Goal: Task Accomplishment & Management: Complete application form

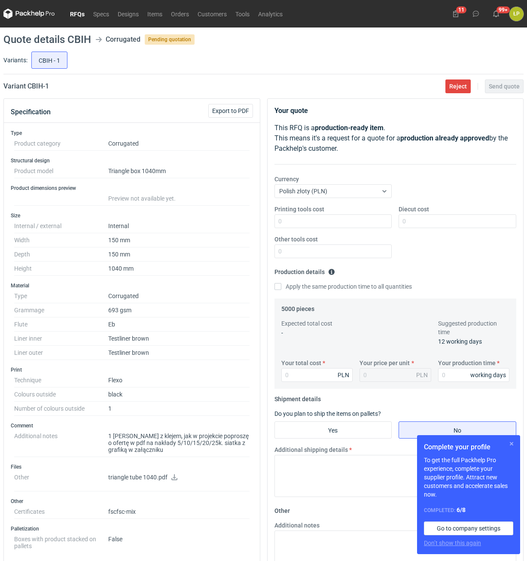
click at [511, 445] on button "button" at bounding box center [511, 443] width 10 height 10
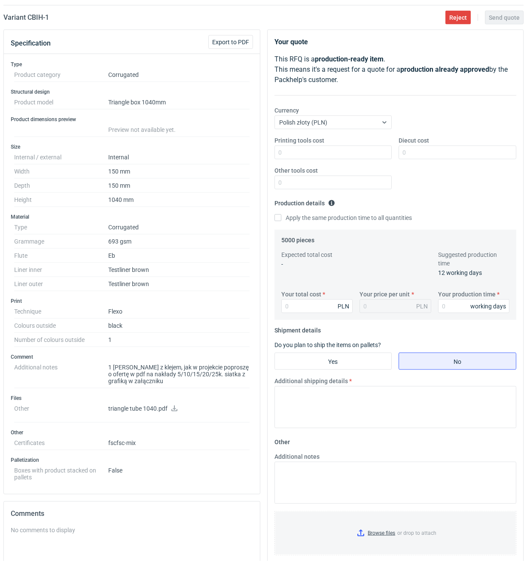
scroll to position [73, 0]
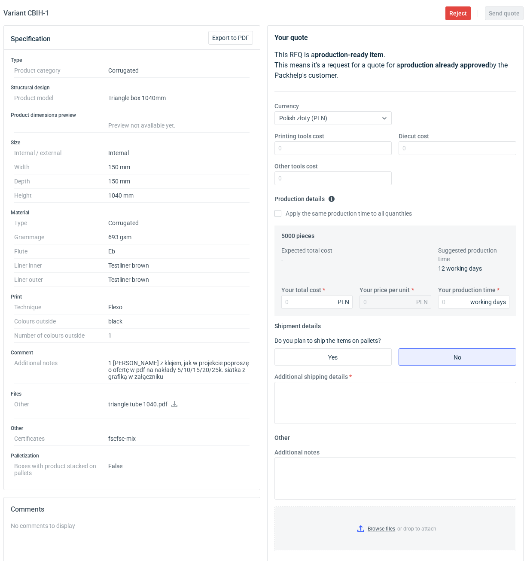
click at [175, 407] on link at bounding box center [174, 404] width 7 height 7
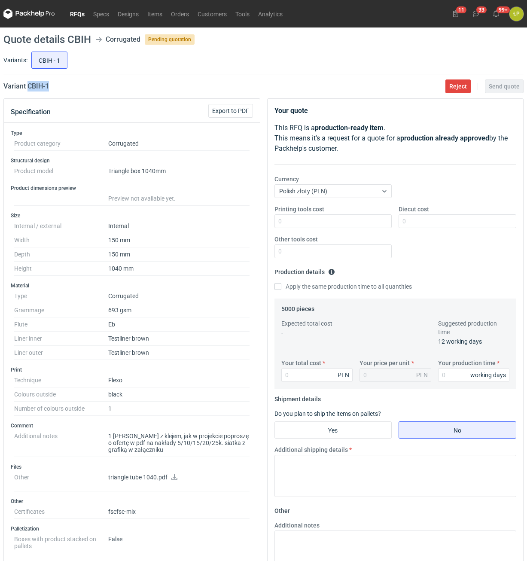
drag, startPoint x: 44, startPoint y: 91, endPoint x: 27, endPoint y: 94, distance: 17.0
click at [27, 94] on main "Quote details CBIH Corrugated Pending quotation Variants: CBIH - 1 Variant CBIH…" at bounding box center [263, 401] width 527 height 748
copy h2 "CBIH - 1"
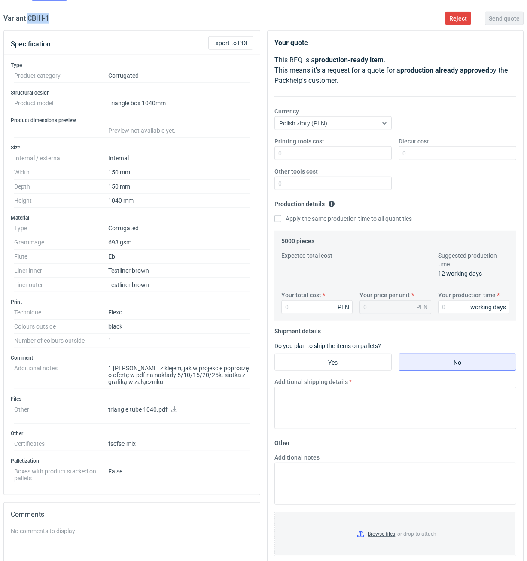
scroll to position [73, 0]
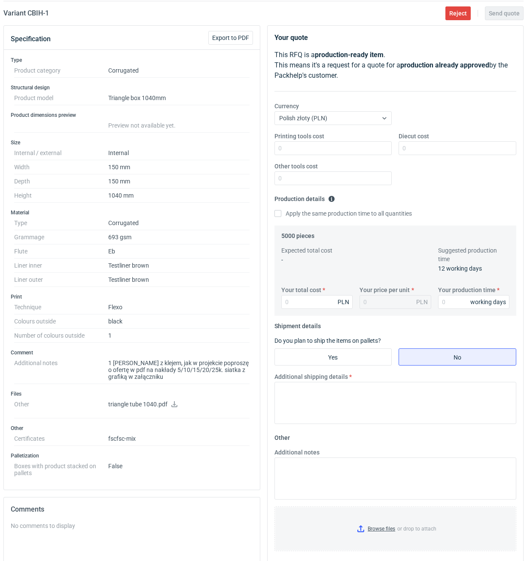
click at [240, 300] on dd "Flexo" at bounding box center [178, 307] width 141 height 14
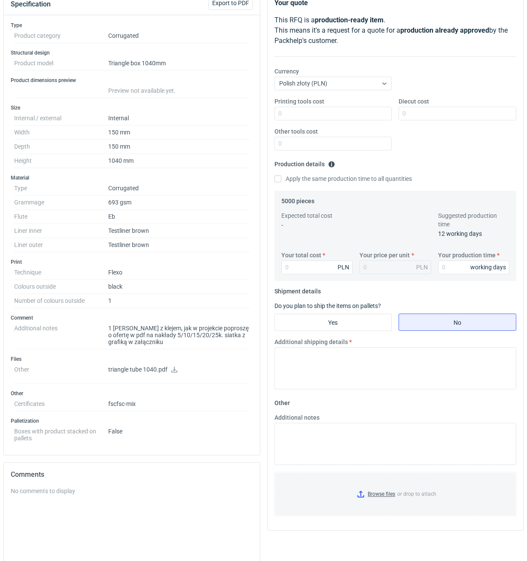
scroll to position [146, 0]
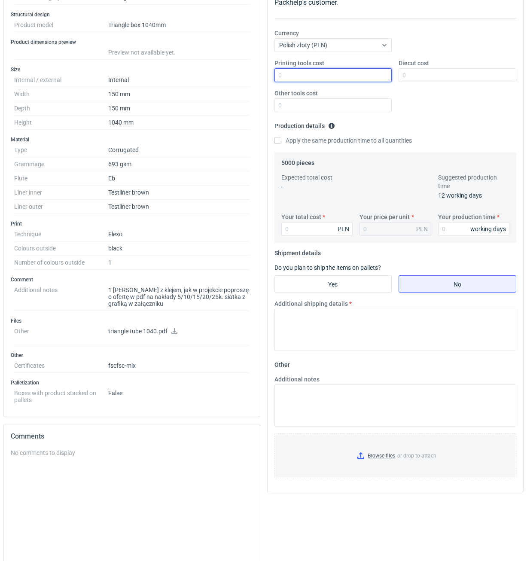
click at [286, 77] on input "Printing tools cost" at bounding box center [333, 75] width 118 height 14
type input "100"
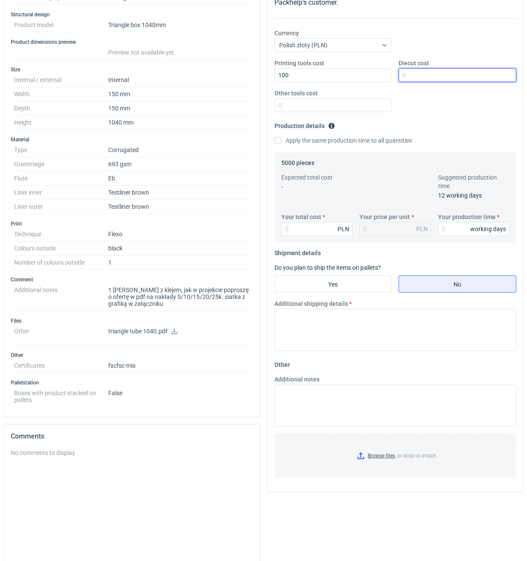
click at [409, 76] on input "Diecut cost" at bounding box center [457, 75] width 118 height 14
type input "1800"
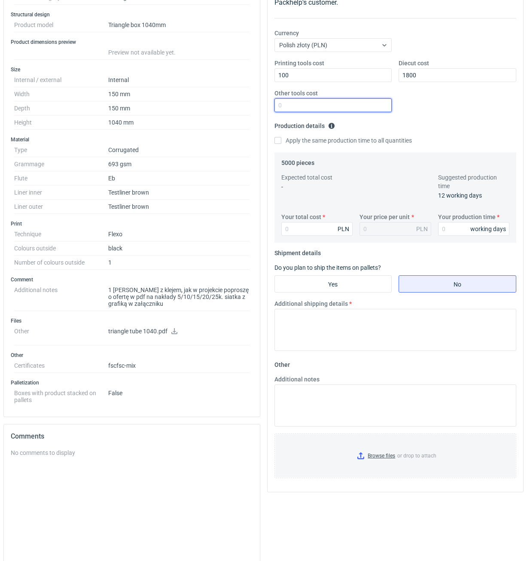
click at [358, 107] on input "Other tools cost" at bounding box center [333, 105] width 118 height 14
type input "0"
click at [446, 224] on input "Your production time" at bounding box center [474, 229] width 72 height 14
type input "12"
click at [303, 231] on input "Your total cost" at bounding box center [317, 229] width 72 height 14
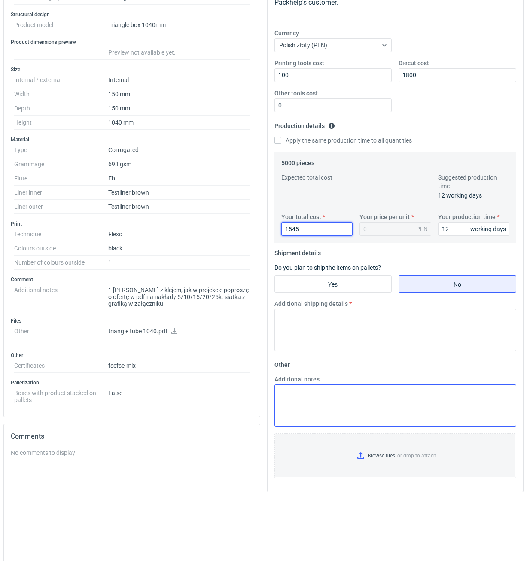
type input "15450"
type input "3.09"
type input "15450"
click at [357, 284] on input "Yes" at bounding box center [333, 284] width 117 height 16
radio input "true"
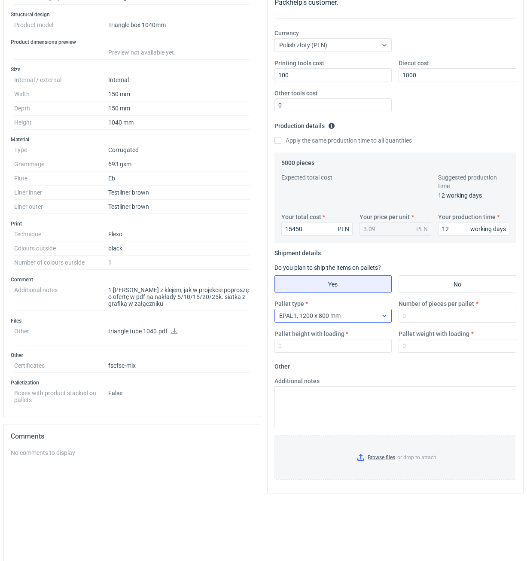
click at [377, 313] on div "EPAL1, 1200 x 800 mm" at bounding box center [326, 315] width 103 height 12
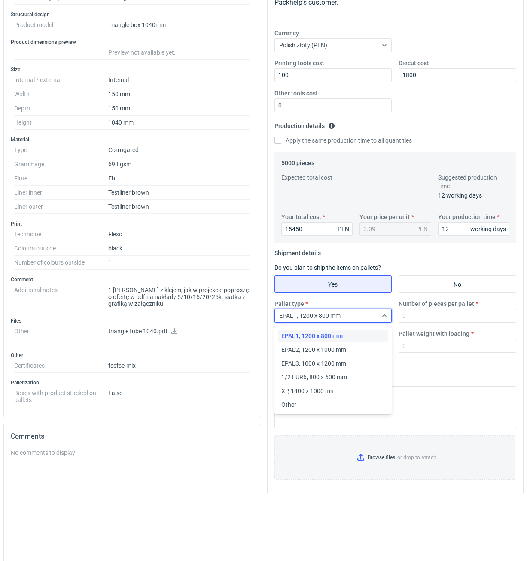
click at [416, 323] on div "Pallet type option EPAL1, 1200 x 800 mm selected, 1 of 6. 6 results available. …" at bounding box center [395, 329] width 249 height 60
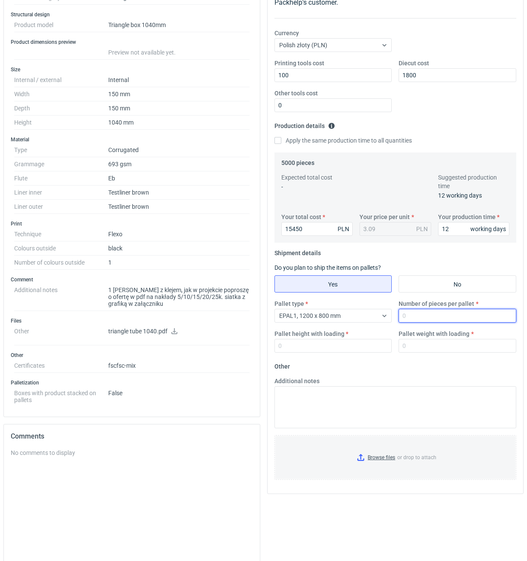
click at [420, 317] on input "Number of pieces per pallet" at bounding box center [457, 316] width 118 height 14
type input "340"
click at [373, 344] on input "Pallet height with loading" at bounding box center [333, 346] width 118 height 14
type input "1800"
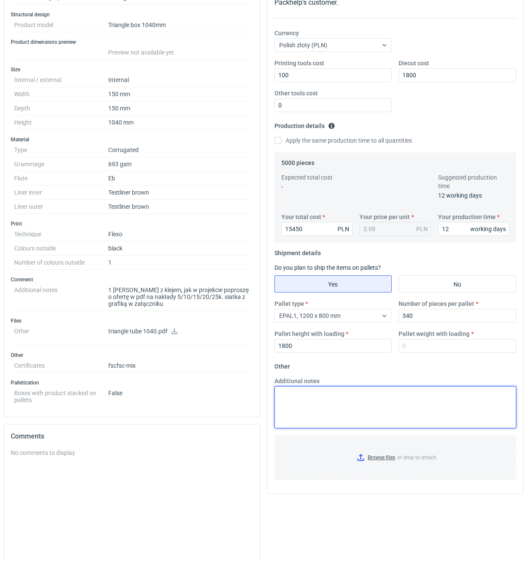
click at [360, 406] on textarea "Additional notes" at bounding box center [395, 407] width 242 height 42
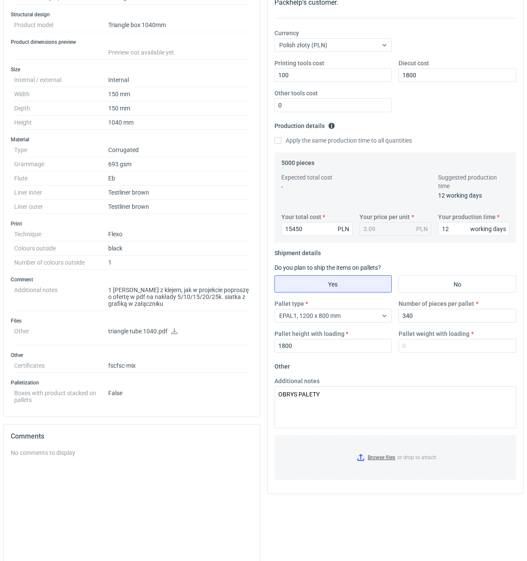
click at [174, 333] on icon at bounding box center [174, 331] width 6 height 6
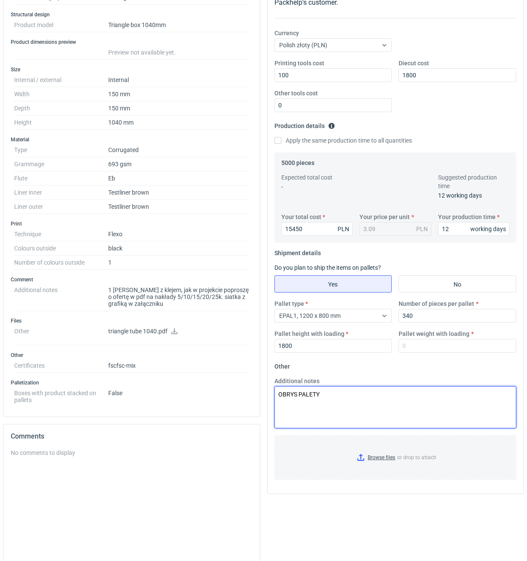
click at [385, 399] on textarea "OBRYS PALETY" at bounding box center [395, 407] width 242 height 42
drag, startPoint x: 382, startPoint y: 396, endPoint x: 267, endPoint y: 394, distance: 114.2
click at [274, 394] on textarea "OBRYS PALETY 1260X800MM" at bounding box center [395, 407] width 242 height 42
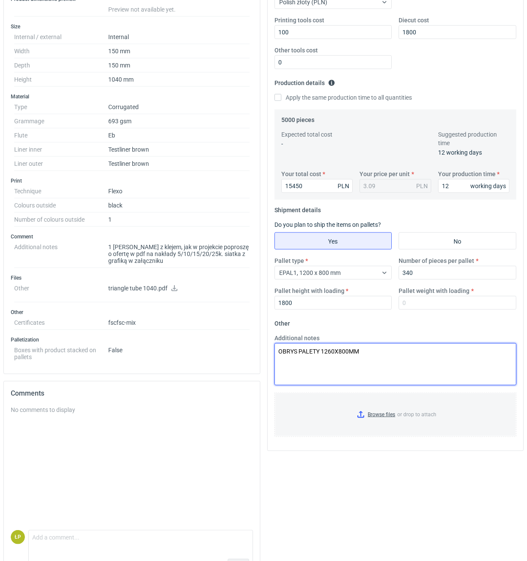
scroll to position [215, 0]
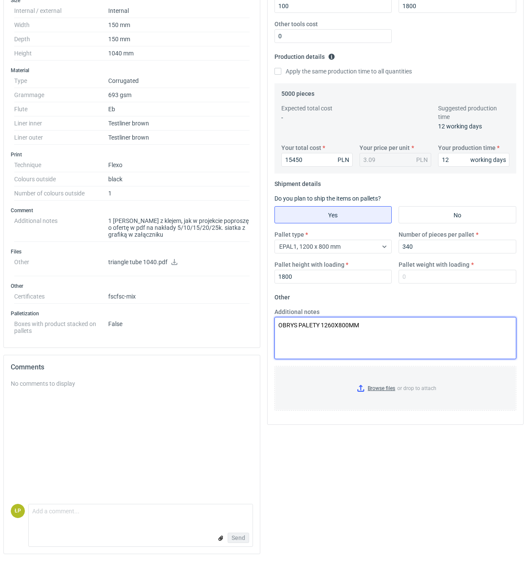
type textarea "OBRYS PALETY 1260X800MM"
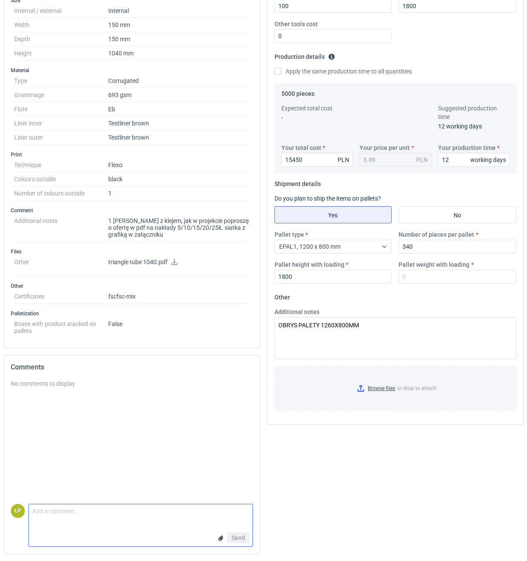
click at [138, 517] on textarea "Comment message" at bounding box center [141, 513] width 224 height 18
paste textarea "OBRYS PALETY 1260X800MM"
type textarea "OBRYS PALETY 1260X800MM"
click at [361, 391] on input "Browse files or drop to attach" at bounding box center [395, 388] width 240 height 43
click at [241, 539] on span "Send" at bounding box center [238, 537] width 14 height 6
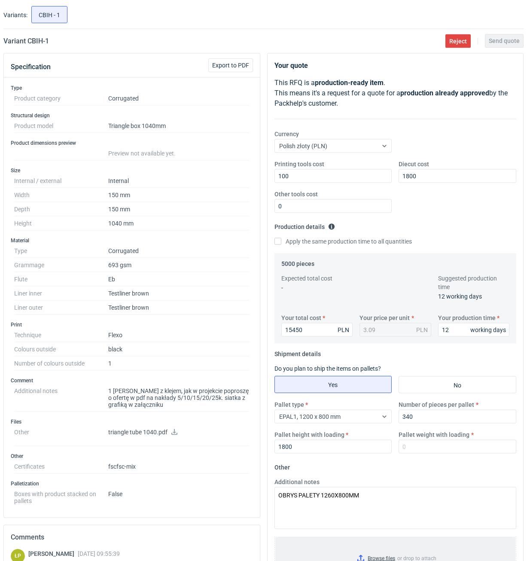
scroll to position [146, 0]
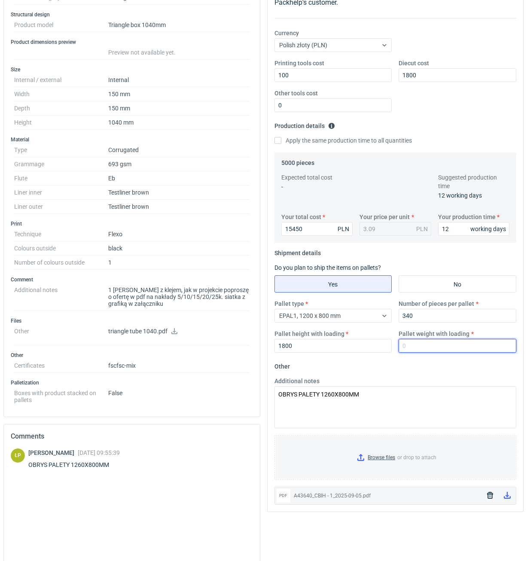
click at [439, 348] on input "Pallet weight with loading" at bounding box center [457, 346] width 118 height 14
type input "230"
click at [441, 370] on fieldset "Other Additional notes OBRYS PALETY 1260X800MM Browse files or drop to attach p…" at bounding box center [395, 431] width 242 height 145
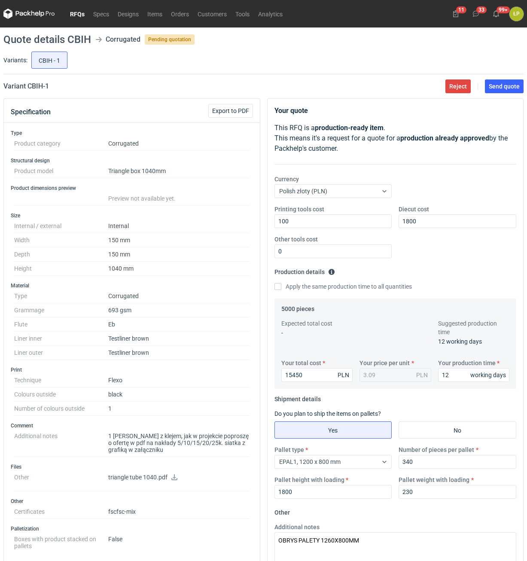
click at [496, 93] on main "Quote details CBIH Corrugated Pending quotation Variants: CBIH - 1 Variant CBIH…" at bounding box center [263, 401] width 527 height 748
click at [496, 91] on button "Send quote" at bounding box center [504, 86] width 39 height 14
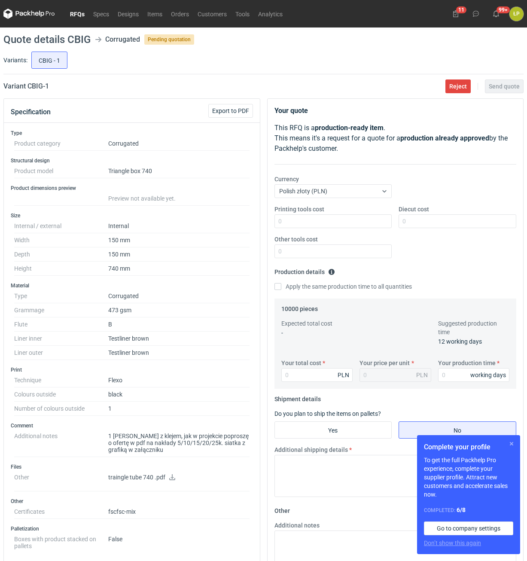
click at [510, 441] on button "button" at bounding box center [511, 443] width 10 height 10
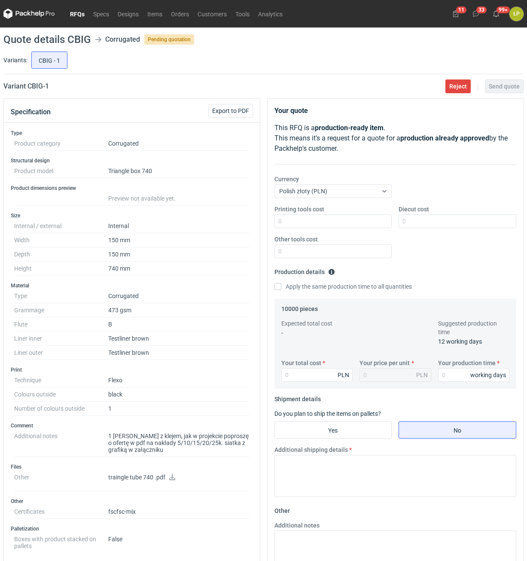
click at [173, 479] on icon at bounding box center [172, 477] width 6 height 6
